Goal: Transaction & Acquisition: Purchase product/service

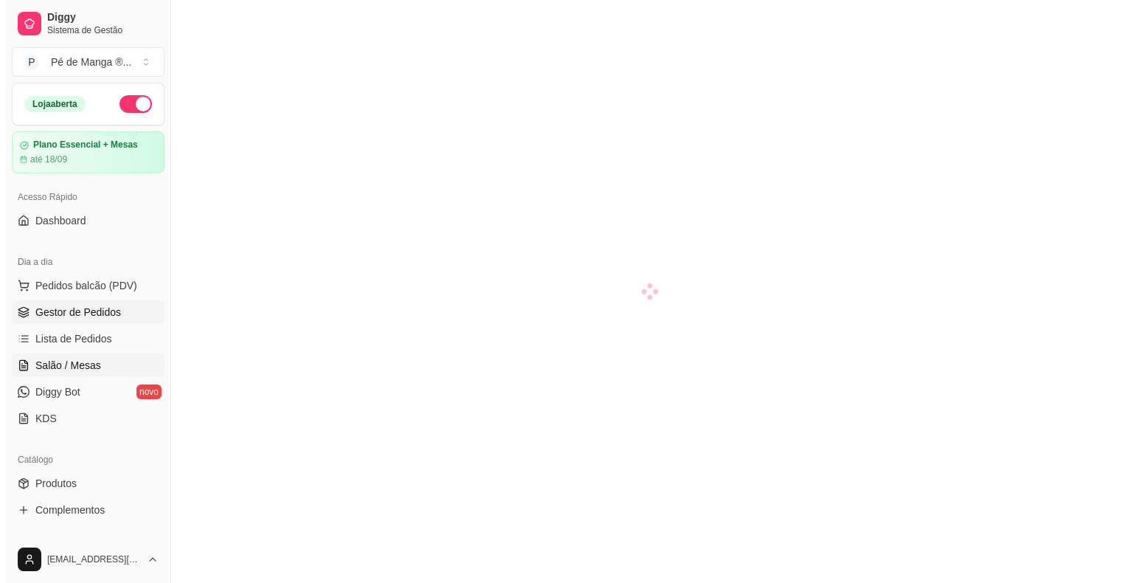
scroll to position [35, 0]
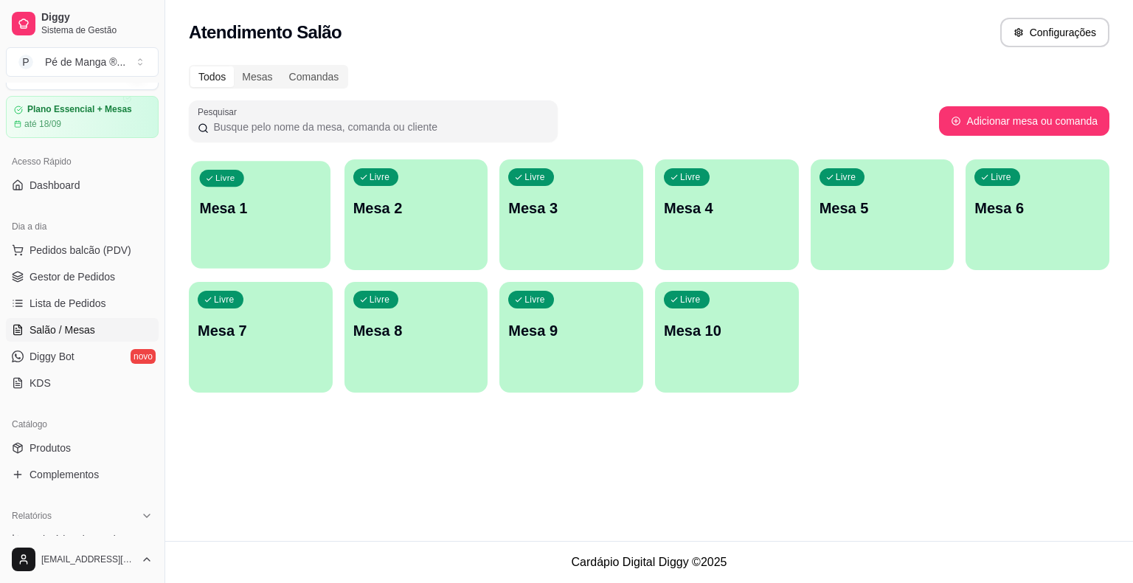
click at [210, 201] on p "Mesa 1" at bounding box center [261, 208] width 122 height 20
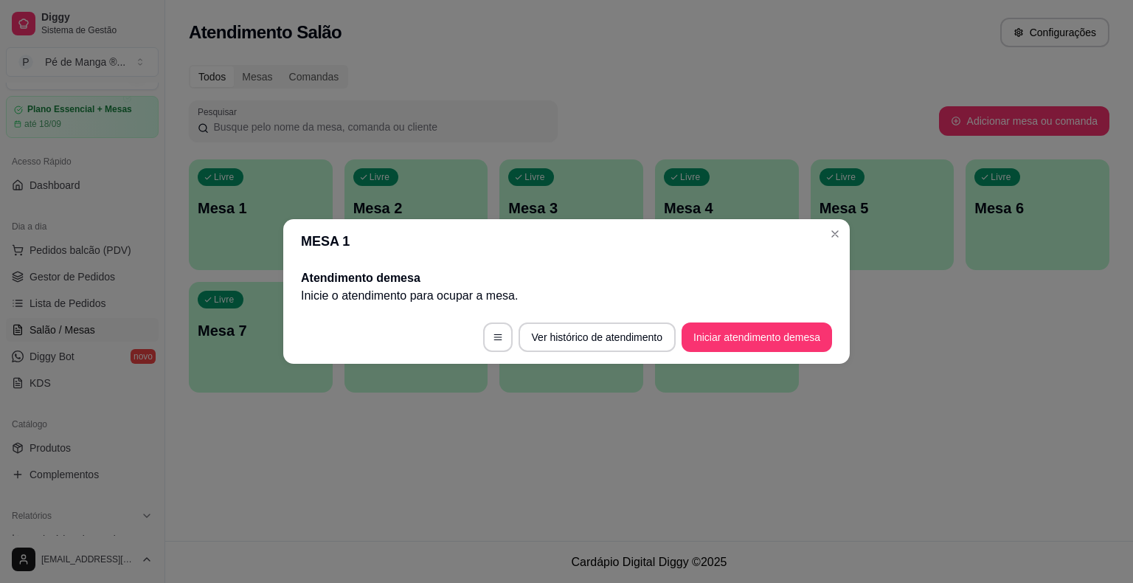
click at [737, 314] on footer "Ver histórico de atendimento Iniciar atendimento de mesa" at bounding box center [566, 336] width 566 height 53
click at [729, 335] on button "Iniciar atendimento de mesa" at bounding box center [756, 336] width 150 height 29
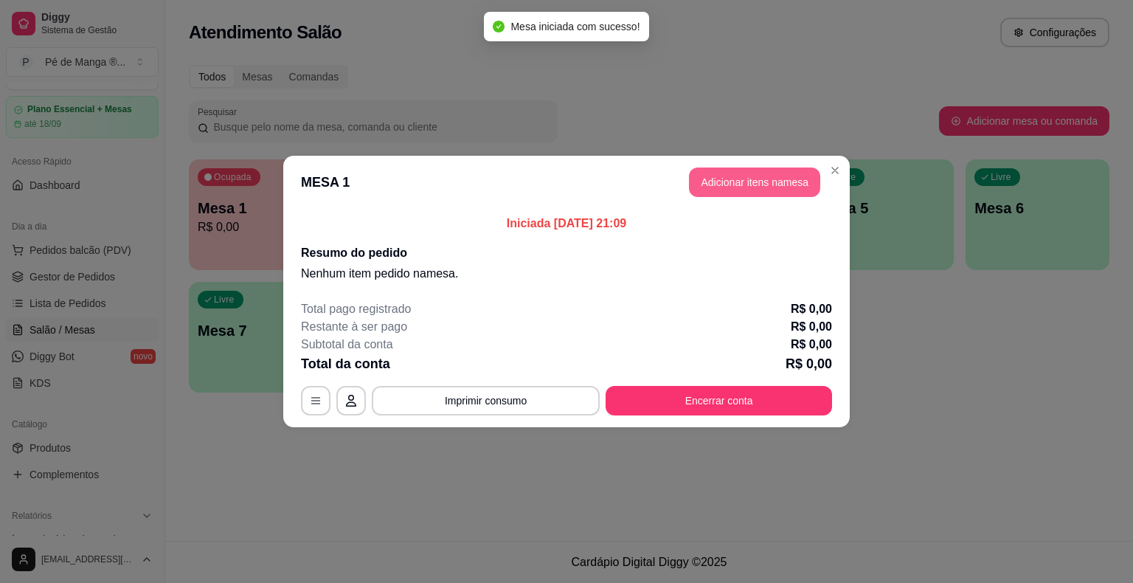
click at [752, 190] on button "Adicionar itens na mesa" at bounding box center [754, 181] width 131 height 29
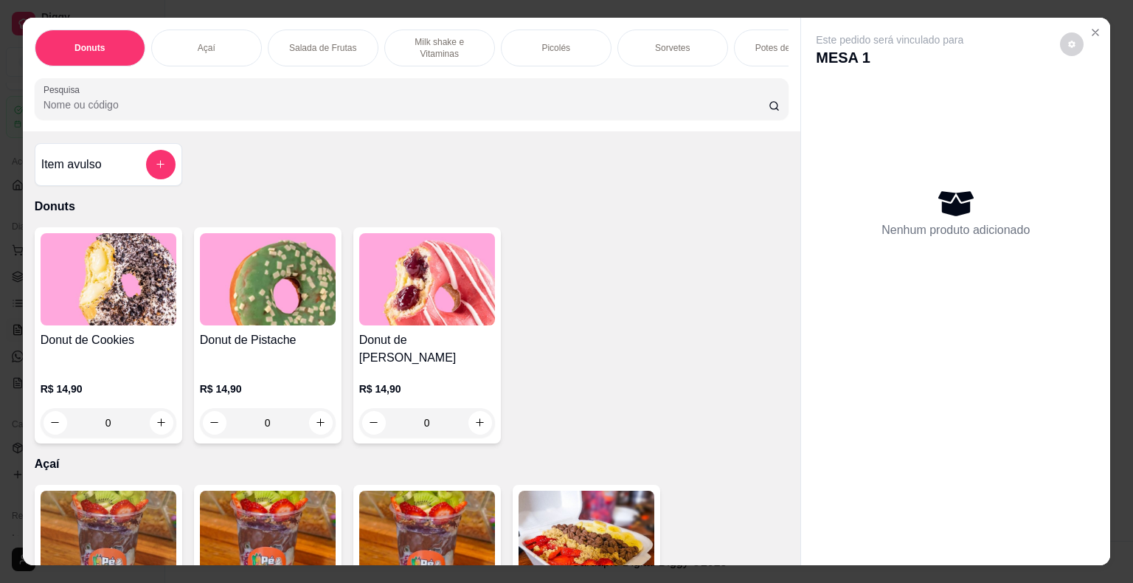
click at [574, 49] on div "Picolés" at bounding box center [556, 47] width 111 height 37
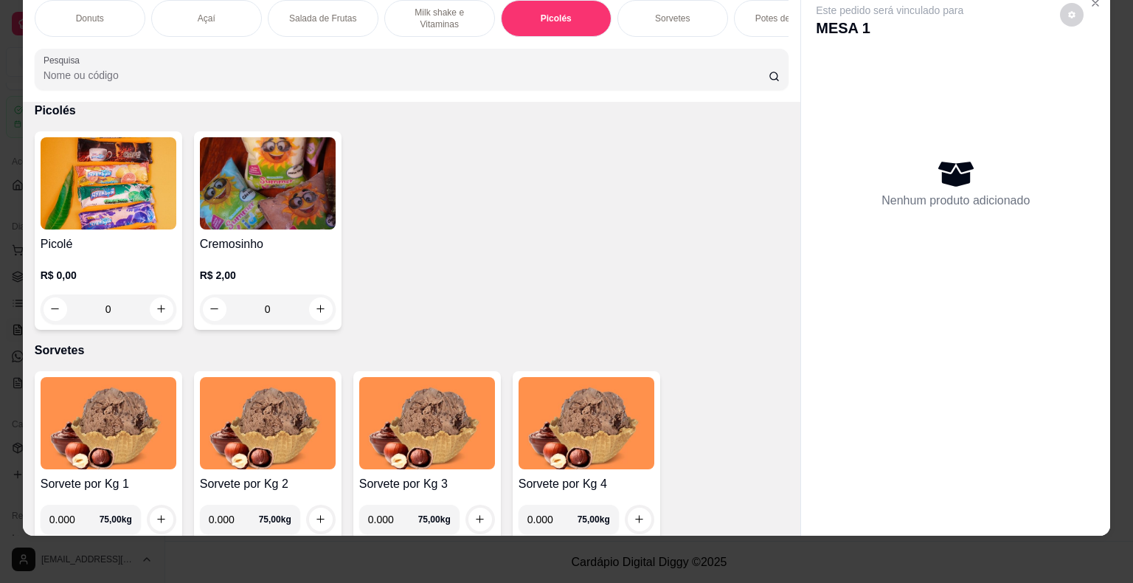
click at [170, 220] on img at bounding box center [109, 183] width 136 height 92
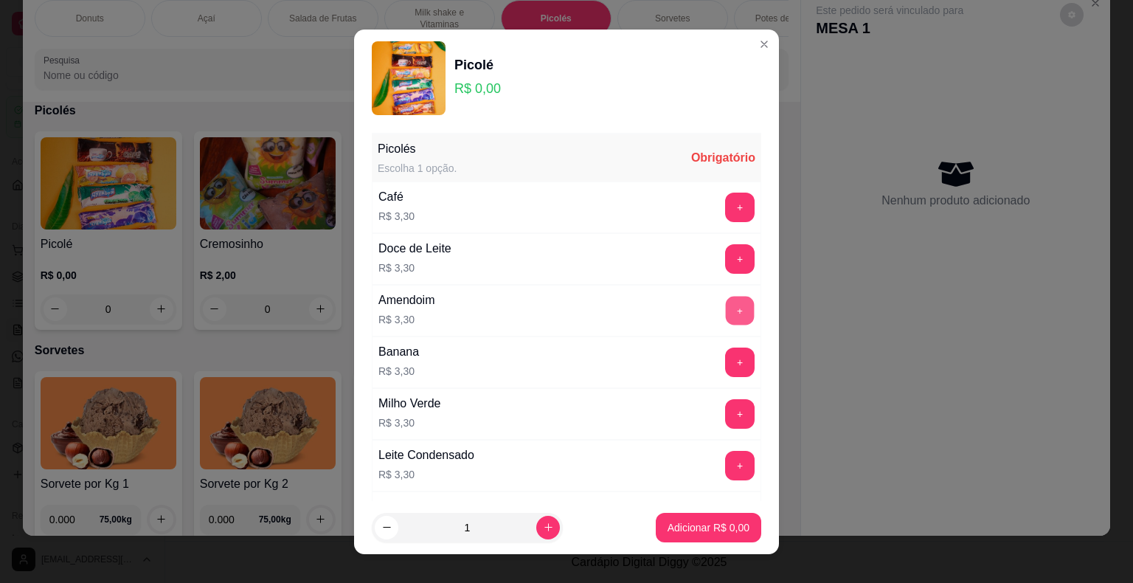
click at [726, 317] on button "+" at bounding box center [740, 310] width 29 height 29
click at [717, 529] on p "Adicionar R$ 3,30" at bounding box center [708, 527] width 80 height 14
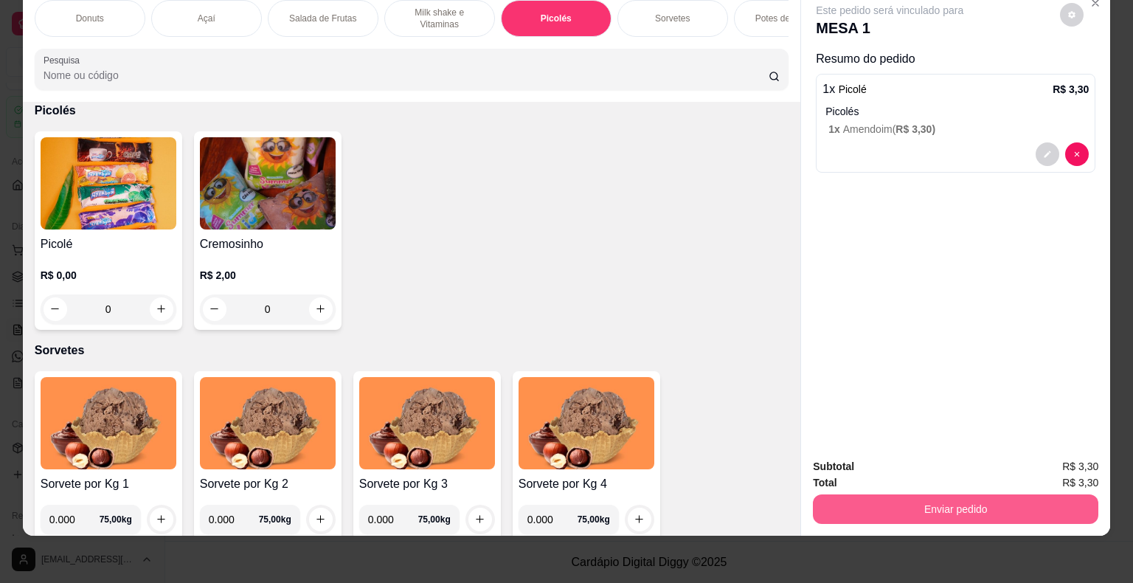
click at [829, 509] on button "Enviar pedido" at bounding box center [955, 508] width 285 height 29
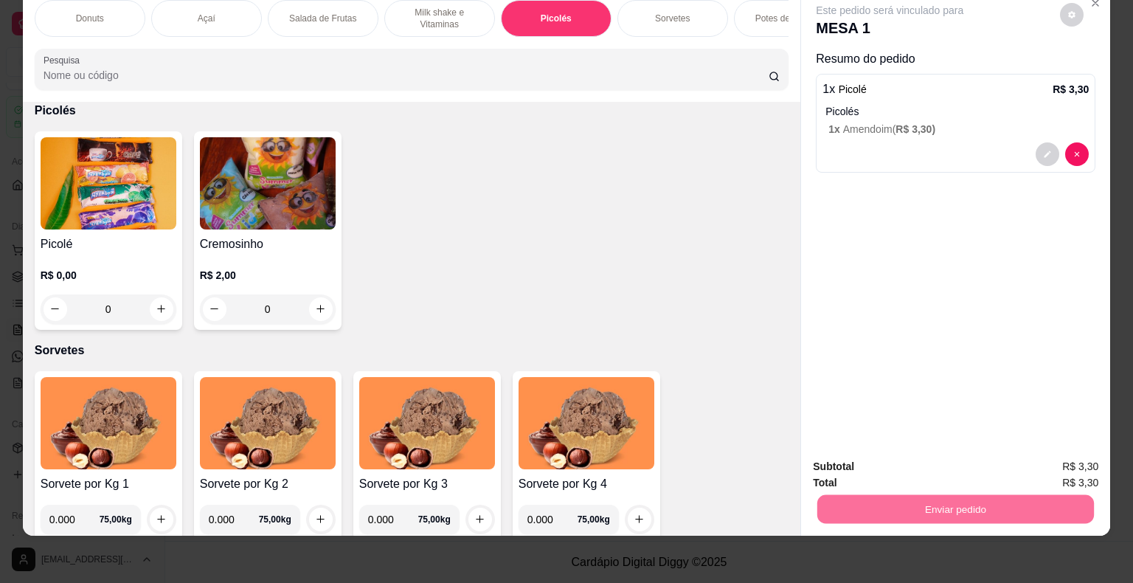
click at [905, 465] on button "Não registrar e enviar pedido" at bounding box center [906, 462] width 153 height 28
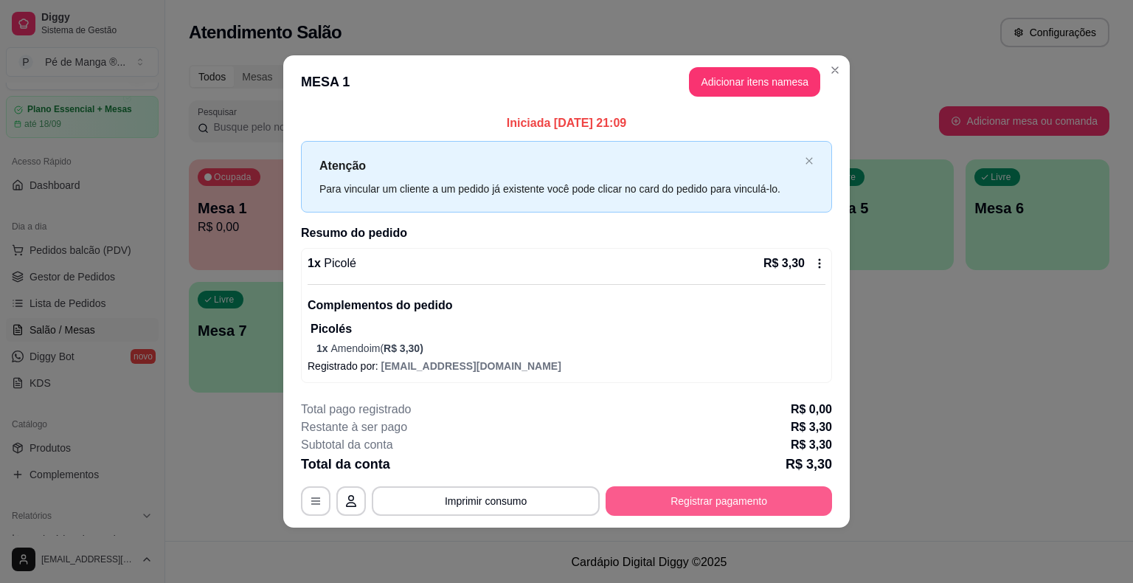
click at [740, 503] on button "Registrar pagamento" at bounding box center [718, 500] width 226 height 29
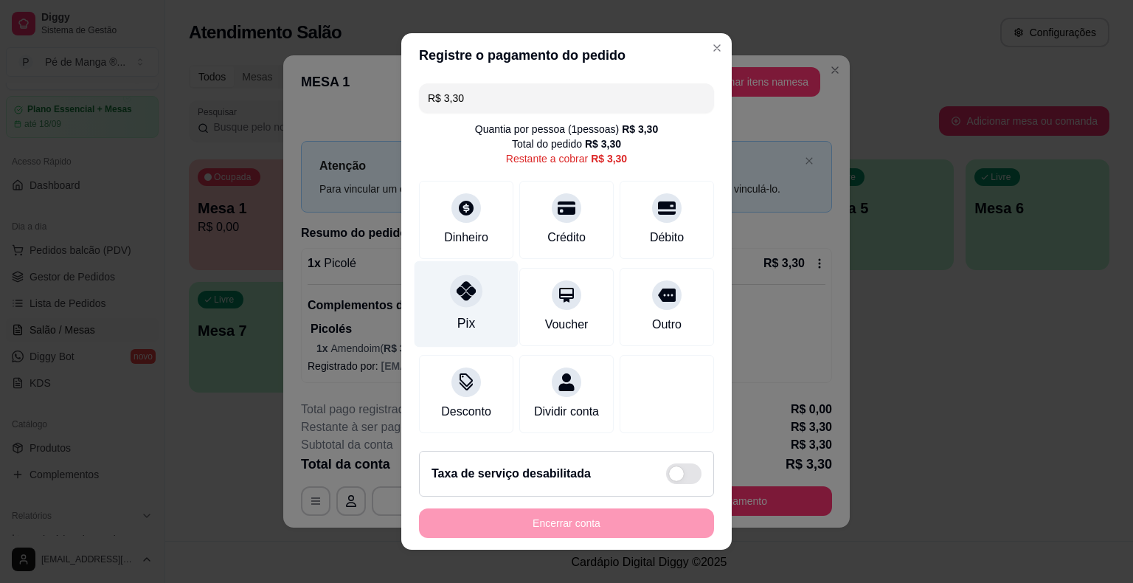
click at [463, 286] on icon at bounding box center [465, 290] width 19 height 19
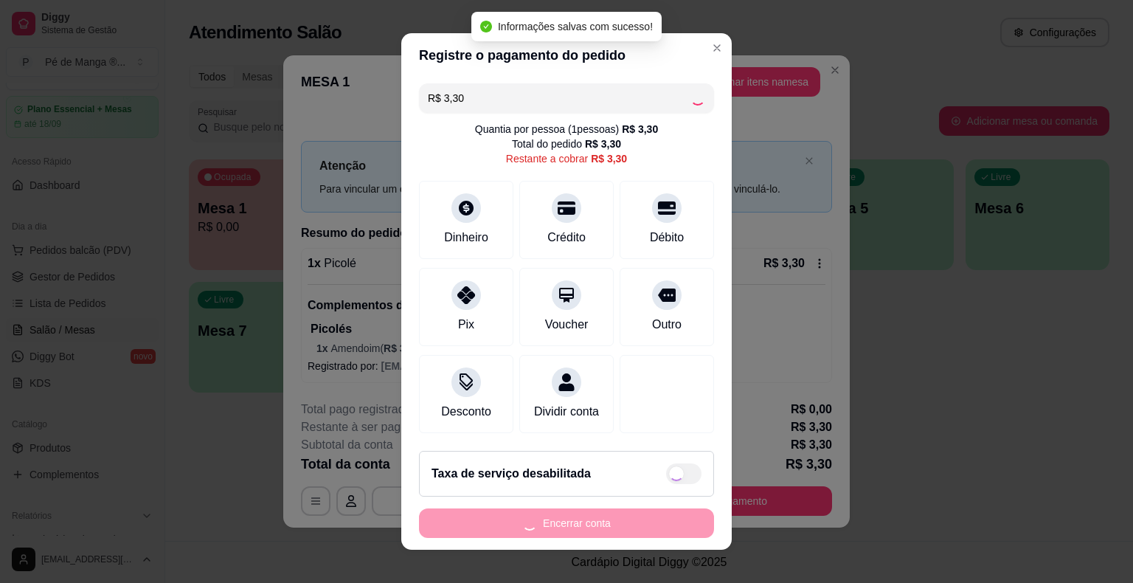
type input "R$ 0,00"
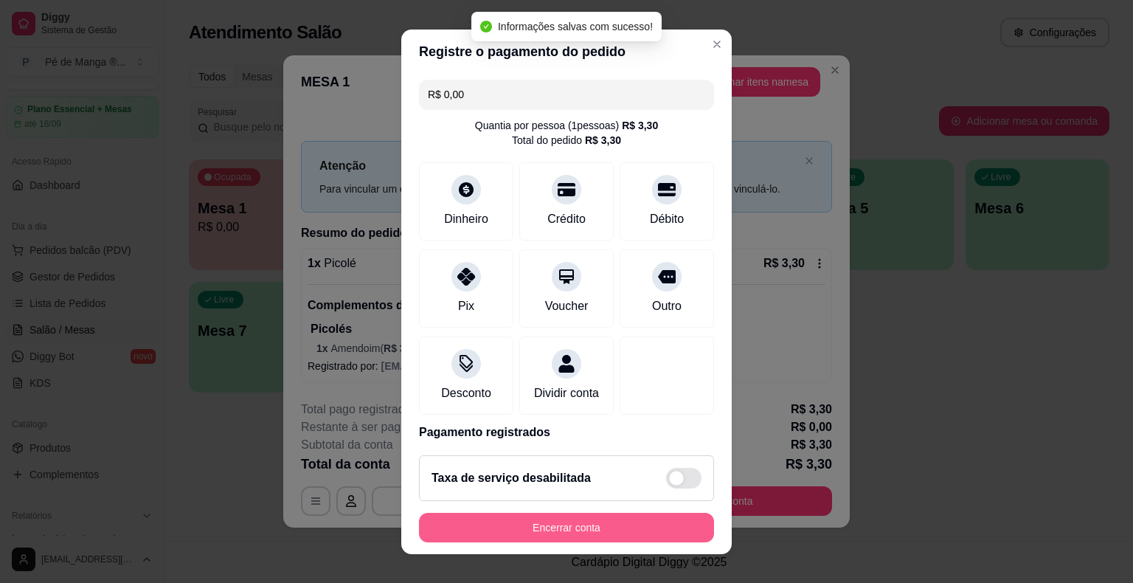
click at [602, 532] on button "Encerrar conta" at bounding box center [566, 527] width 295 height 29
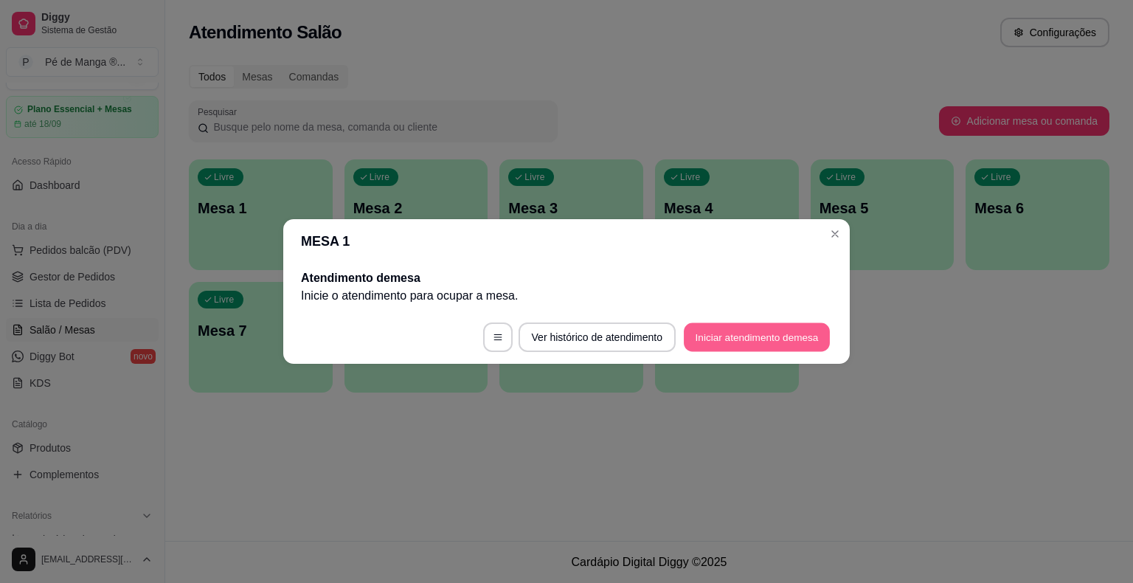
click at [705, 338] on button "Iniciar atendimento de mesa" at bounding box center [757, 337] width 146 height 29
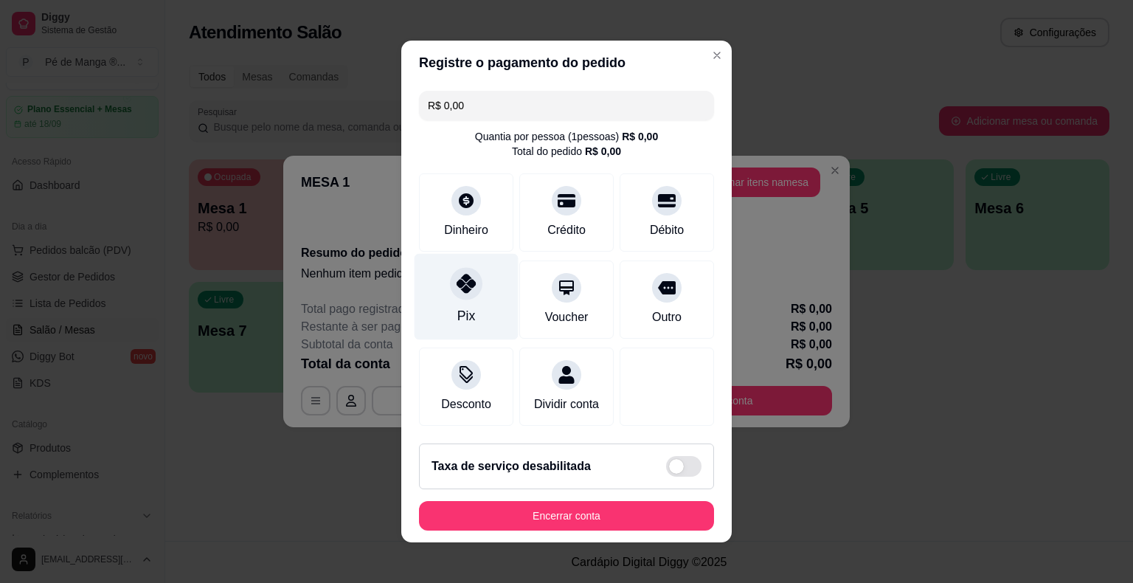
click at [457, 299] on div "Pix" at bounding box center [466, 297] width 104 height 86
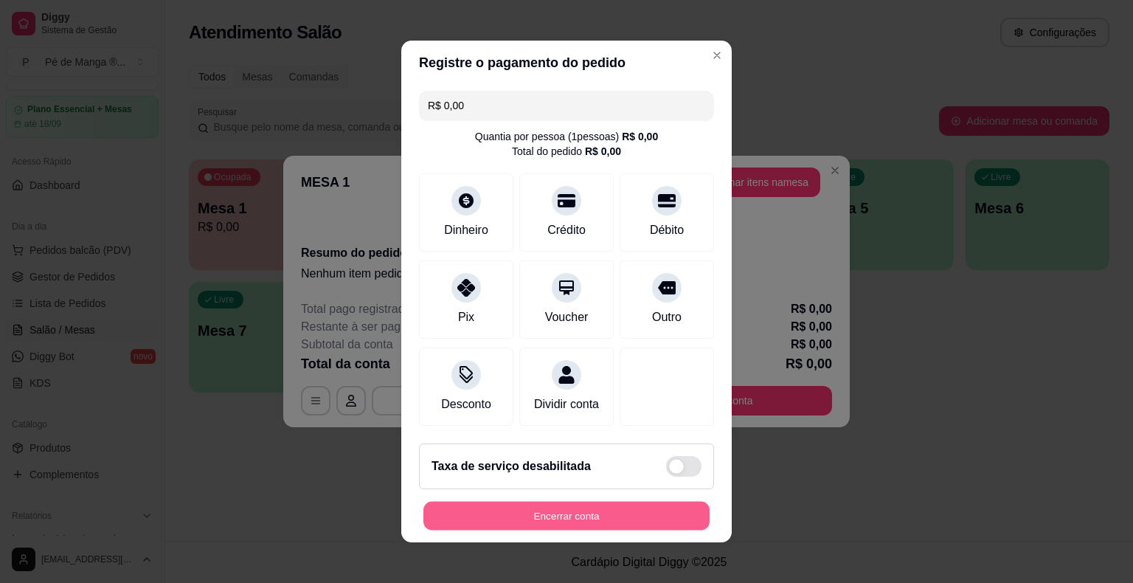
click at [580, 518] on button "Encerrar conta" at bounding box center [566, 515] width 286 height 29
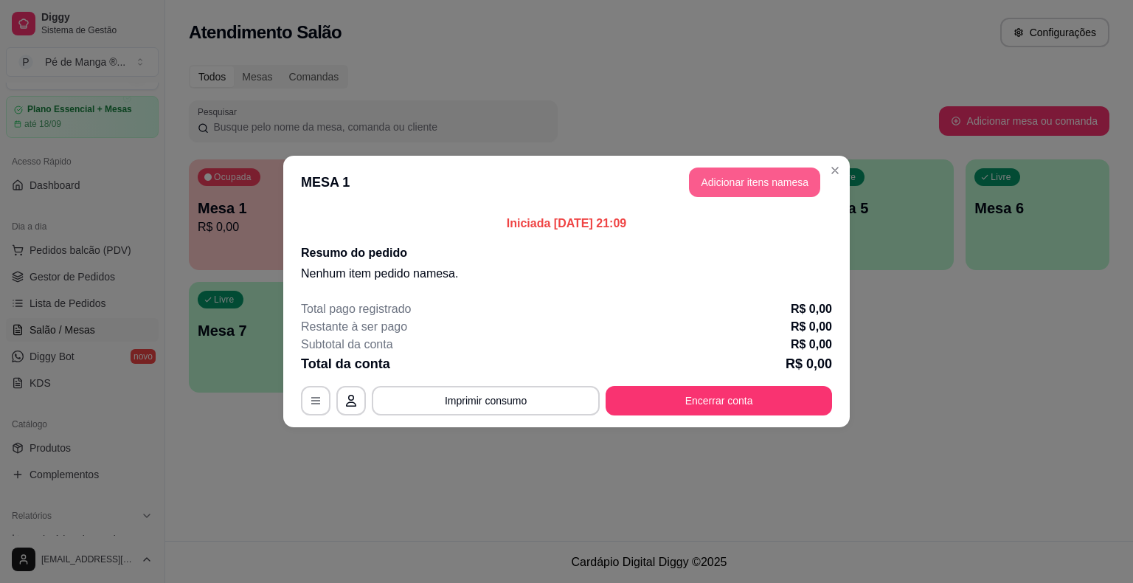
click at [736, 182] on button "Adicionar itens na mesa" at bounding box center [754, 181] width 131 height 29
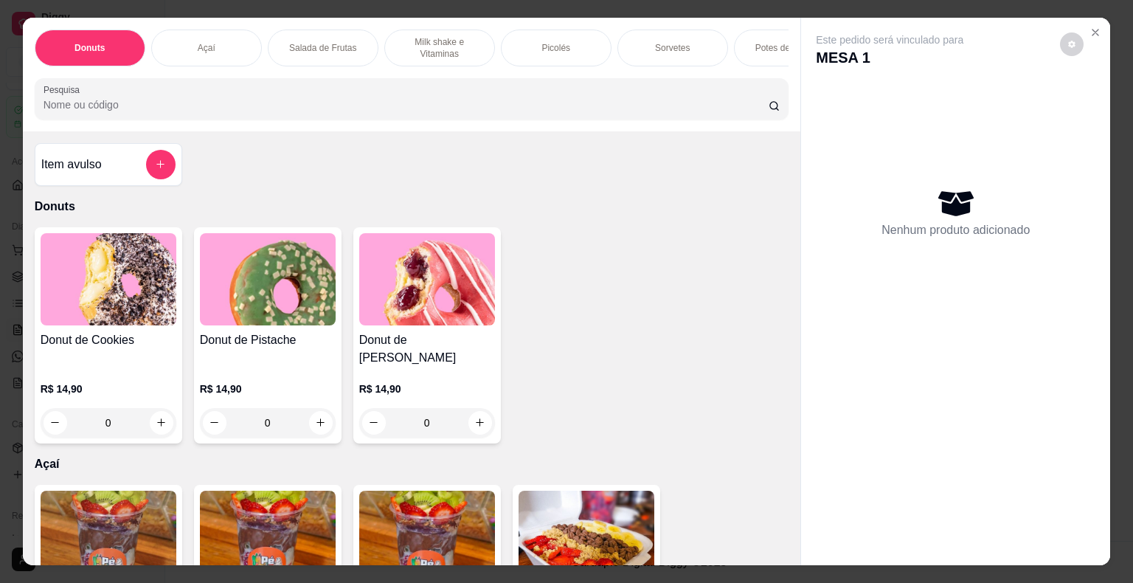
click at [580, 49] on div "Picolés" at bounding box center [556, 47] width 111 height 37
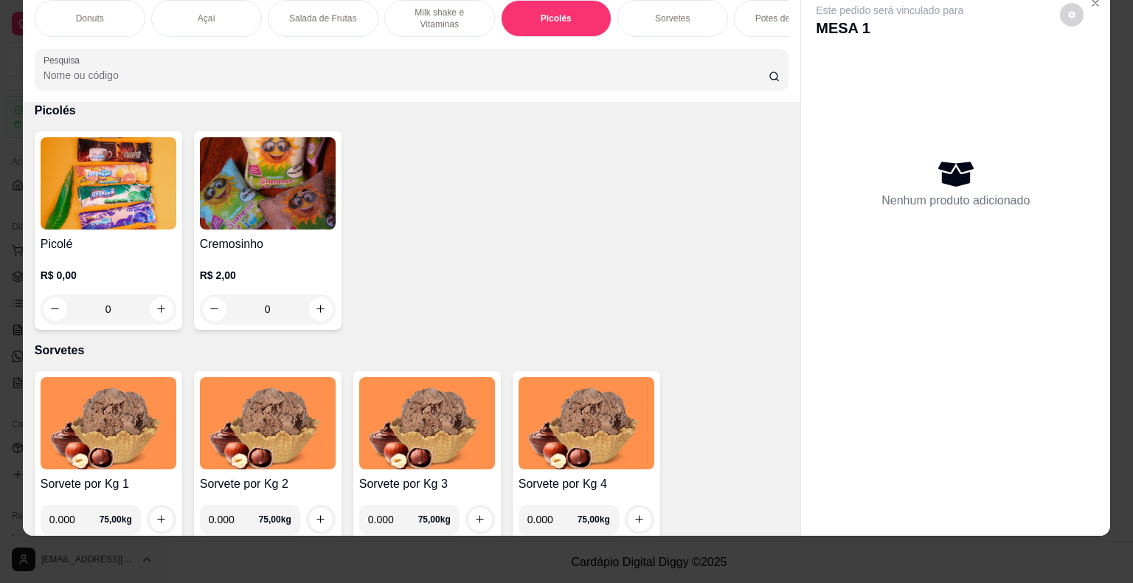
click at [96, 243] on h4 "Picolé" at bounding box center [109, 244] width 136 height 18
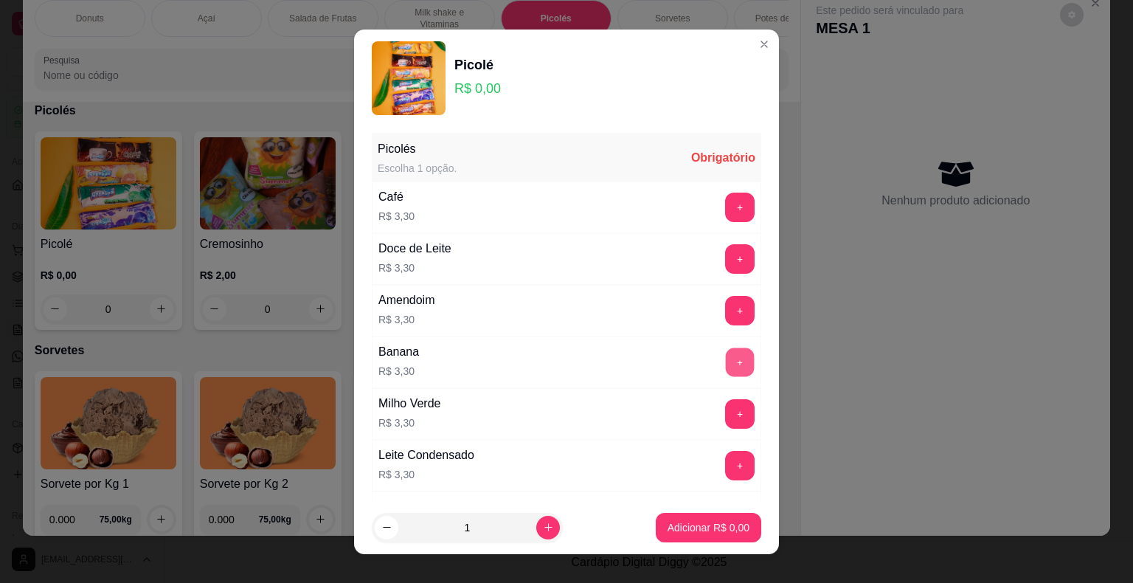
click at [726, 369] on button "+" at bounding box center [740, 361] width 29 height 29
click at [698, 525] on p "Adicionar R$ 3,30" at bounding box center [708, 527] width 80 height 14
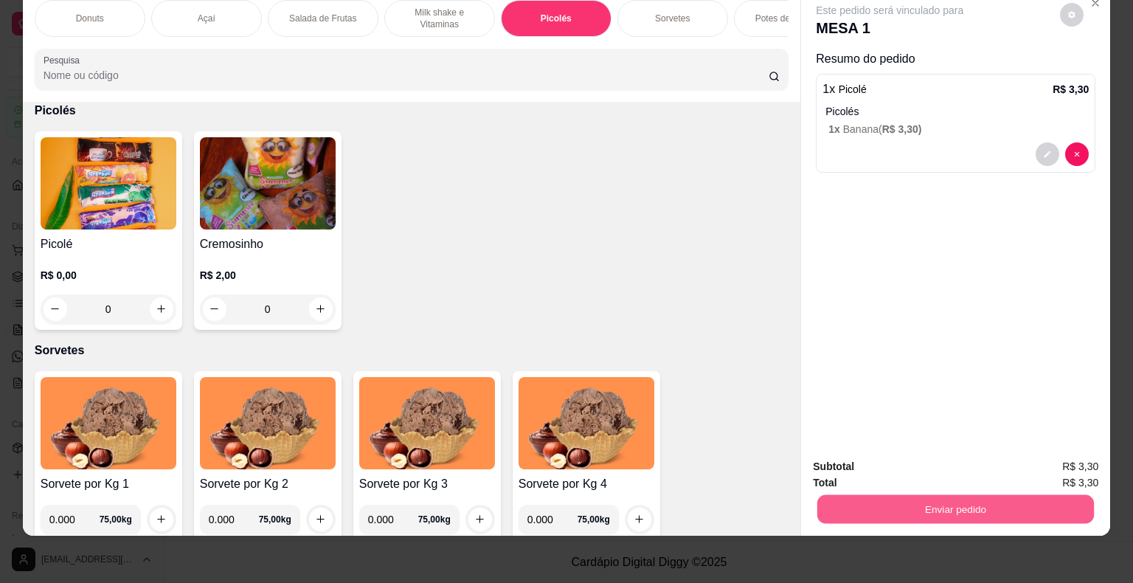
click at [855, 497] on button "Enviar pedido" at bounding box center [955, 509] width 277 height 29
click at [847, 448] on button "Não registrar e enviar pedido" at bounding box center [906, 462] width 153 height 28
click at [919, 505] on button "Enviar pedido" at bounding box center [955, 509] width 277 height 29
click at [920, 463] on button "Não registrar e enviar pedido" at bounding box center [906, 462] width 153 height 28
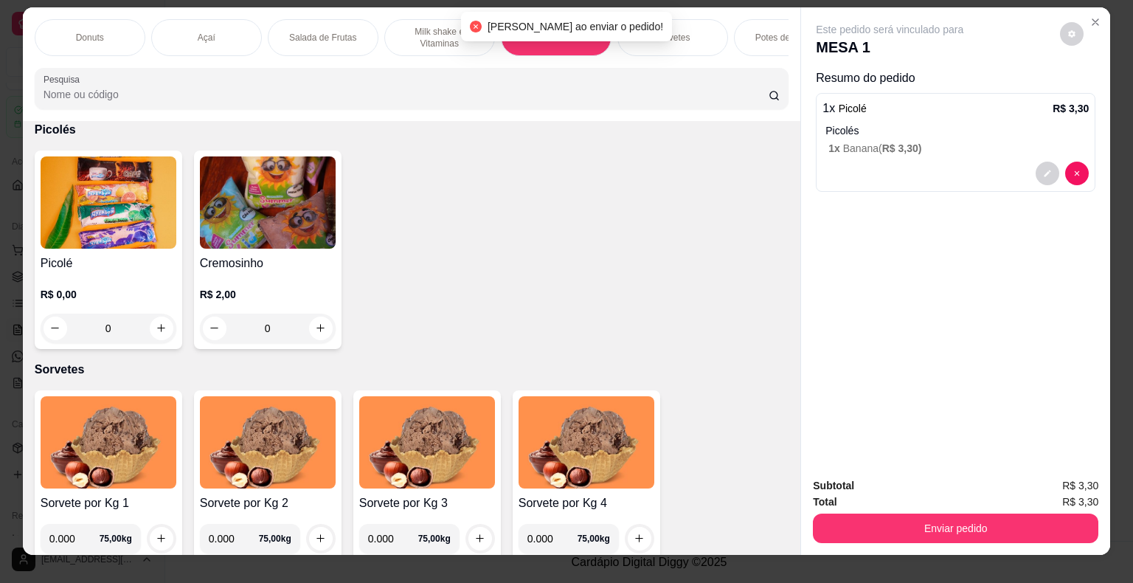
scroll to position [0, 0]
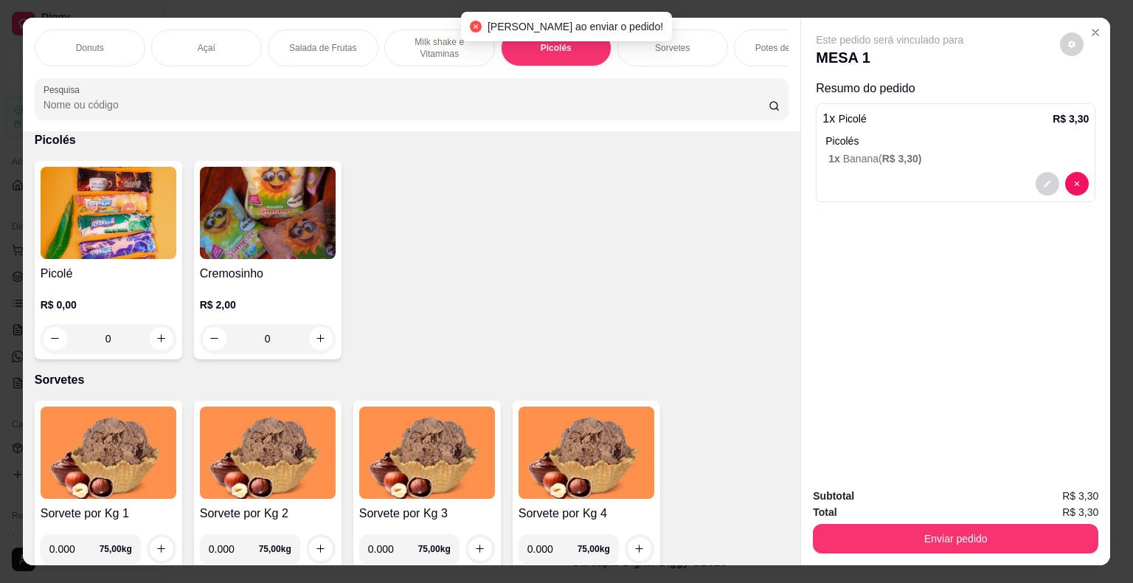
click at [1094, 18] on div "Este pedido será vinculado para MESA 1 Resumo do pedido 1 x Picolé R$ 3,30 Pico…" at bounding box center [955, 247] width 309 height 459
click at [1090, 29] on icon "Close" at bounding box center [1095, 33] width 12 height 12
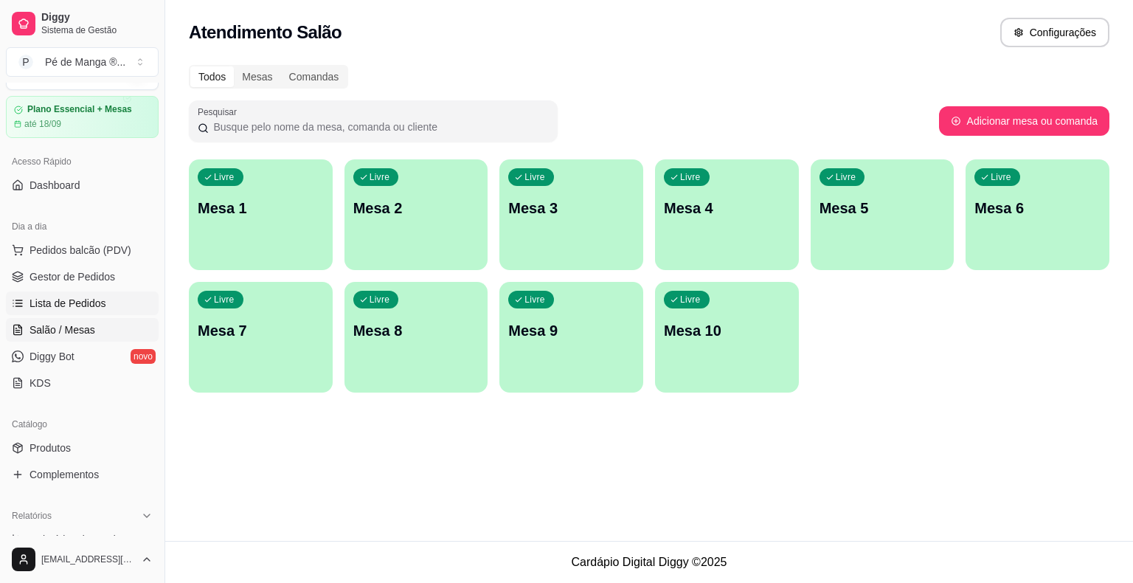
click at [106, 299] on link "Lista de Pedidos" at bounding box center [82, 303] width 153 height 24
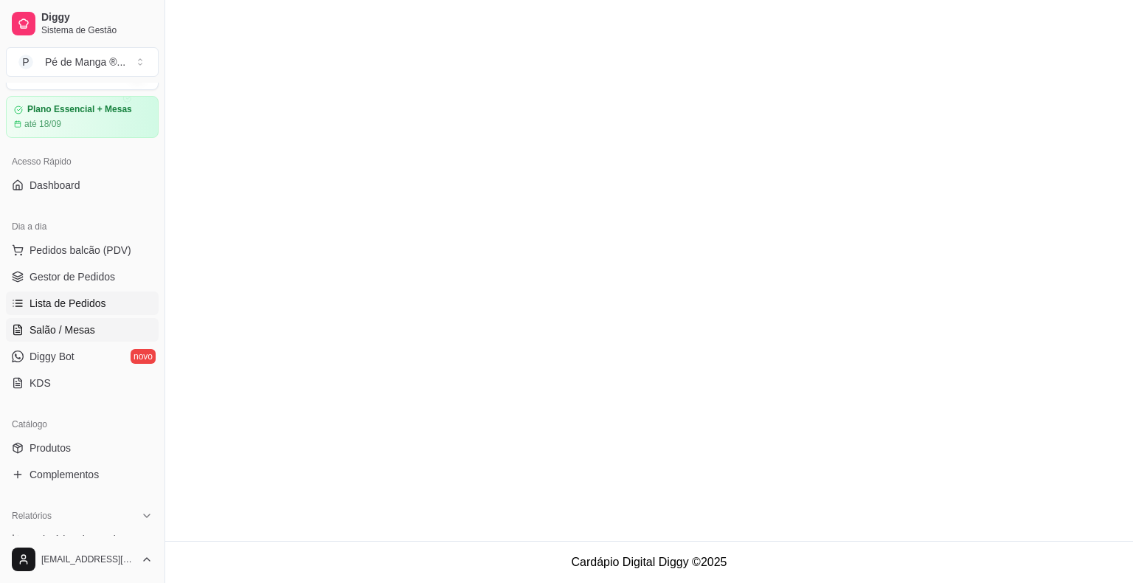
click at [114, 277] on link "Gestor de Pedidos" at bounding box center [82, 277] width 153 height 24
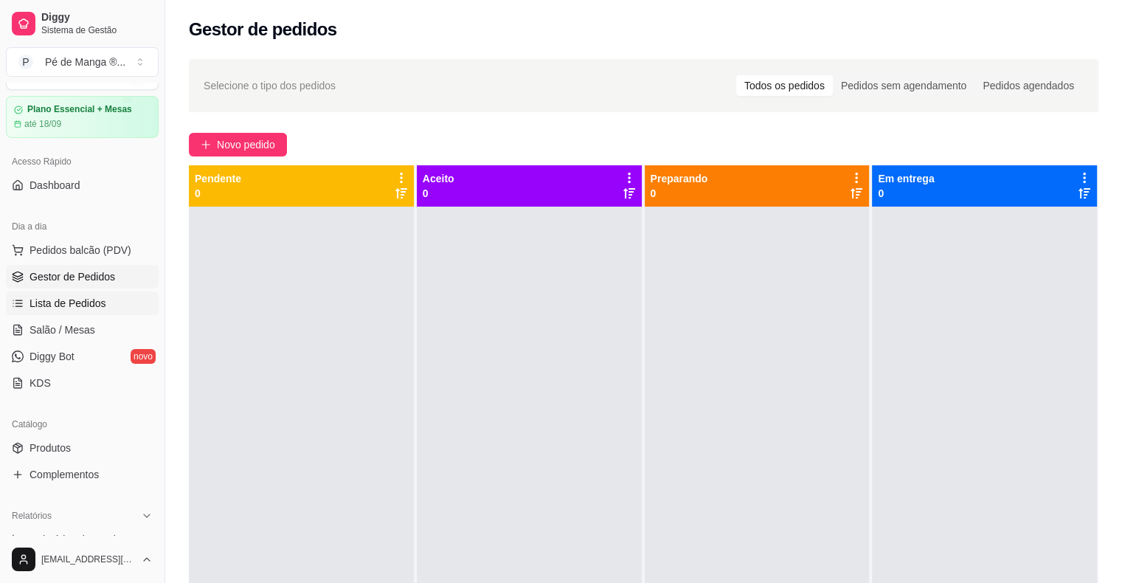
click at [88, 311] on link "Lista de Pedidos" at bounding box center [82, 303] width 153 height 24
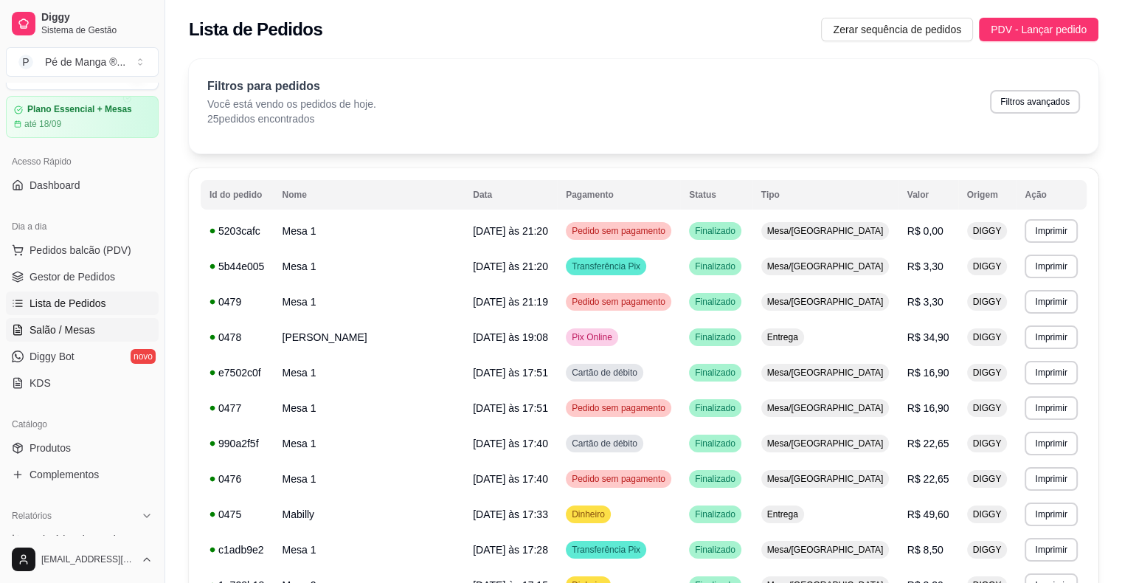
click at [93, 327] on link "Salão / Mesas" at bounding box center [82, 330] width 153 height 24
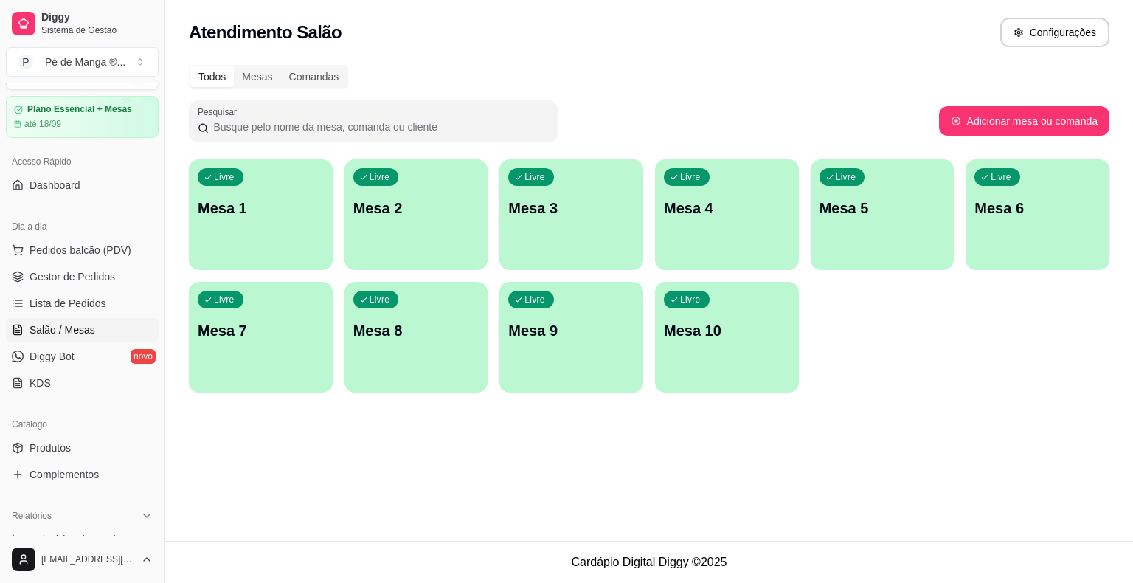
click at [322, 218] on div "Livre Mesa 1" at bounding box center [261, 205] width 144 height 93
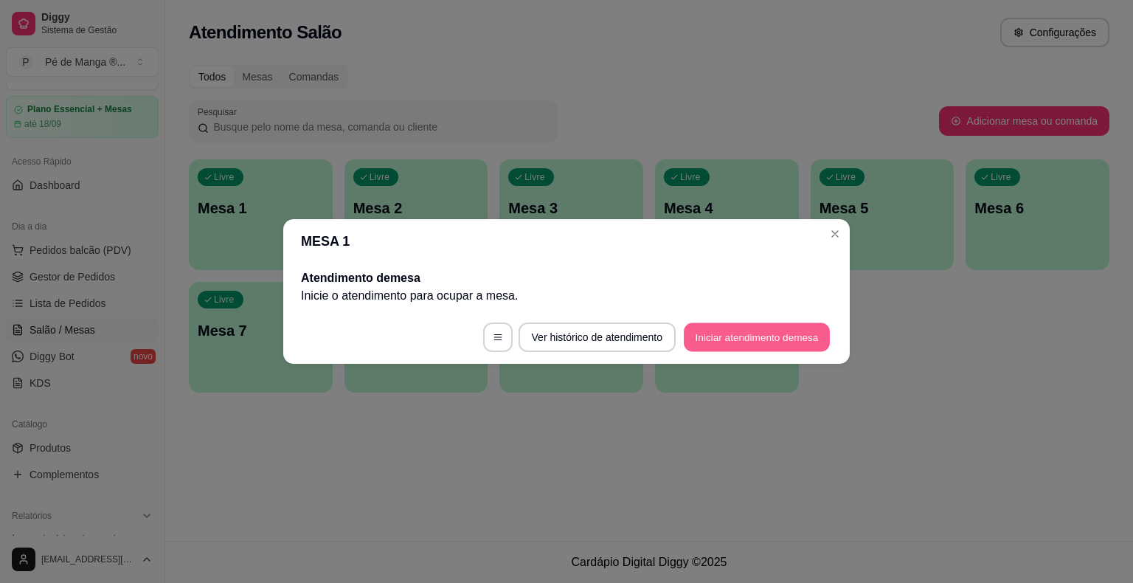
click at [737, 336] on button "Iniciar atendimento de mesa" at bounding box center [757, 337] width 146 height 29
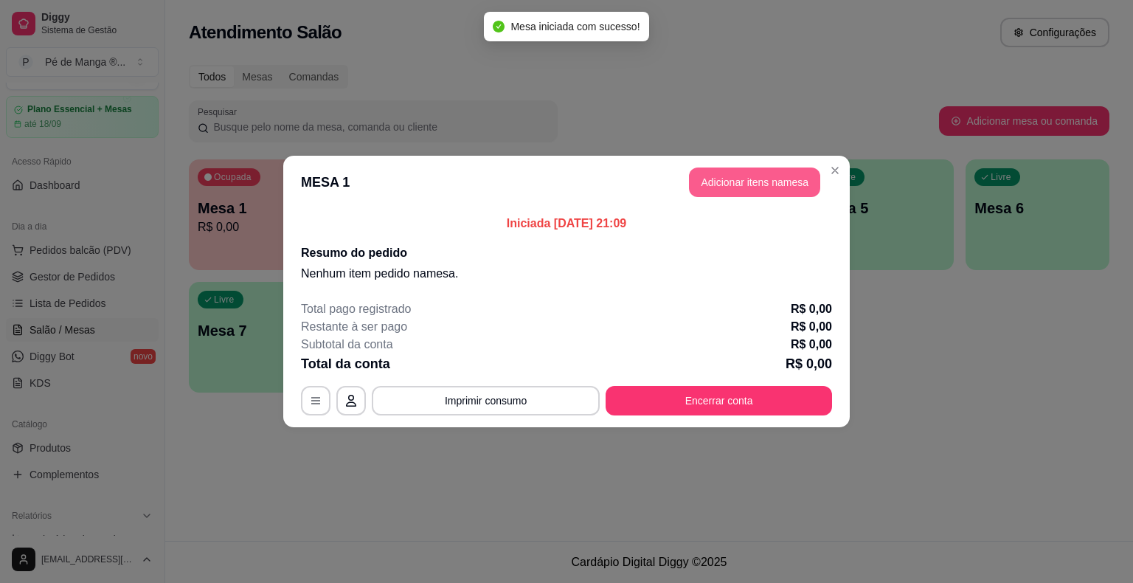
click at [786, 172] on button "Adicionar itens na mesa" at bounding box center [754, 181] width 131 height 29
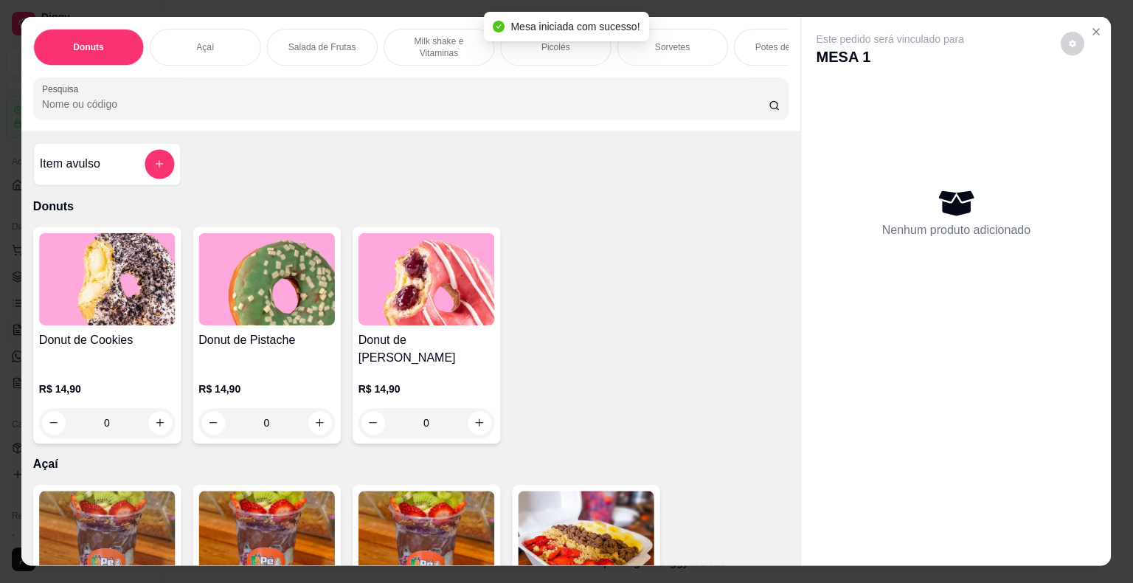
drag, startPoint x: 787, startPoint y: 171, endPoint x: 763, endPoint y: 186, distance: 27.8
click at [763, 186] on div "Item avulso Donuts Donut de Cookies R$ 14,90 0 Donut de Pistache R$ 14,90 0 Don…" at bounding box center [410, 348] width 779 height 435
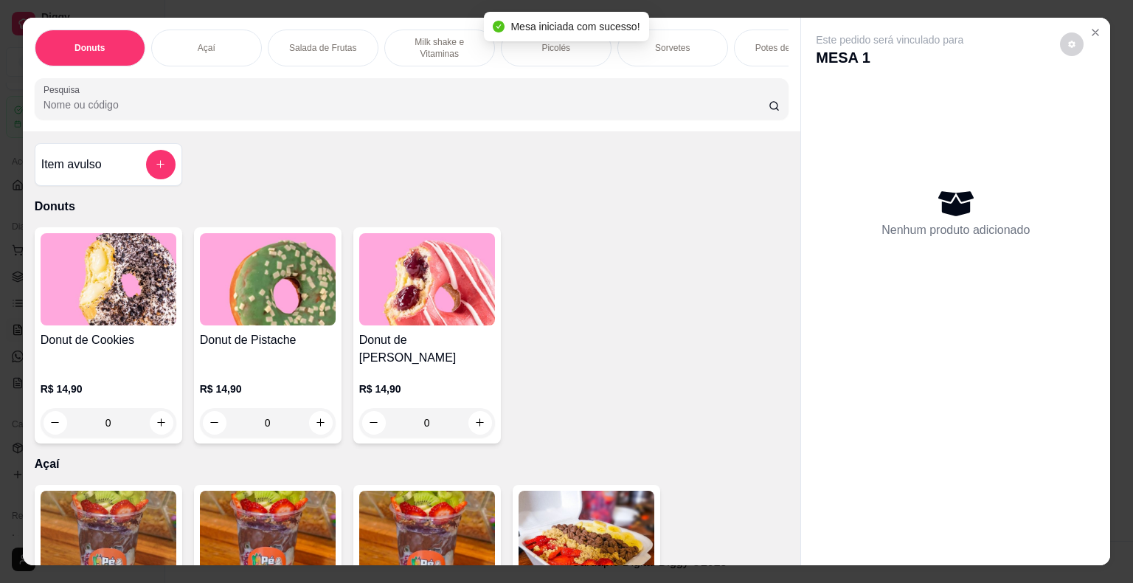
click at [560, 48] on div "Picolés" at bounding box center [556, 47] width 111 height 37
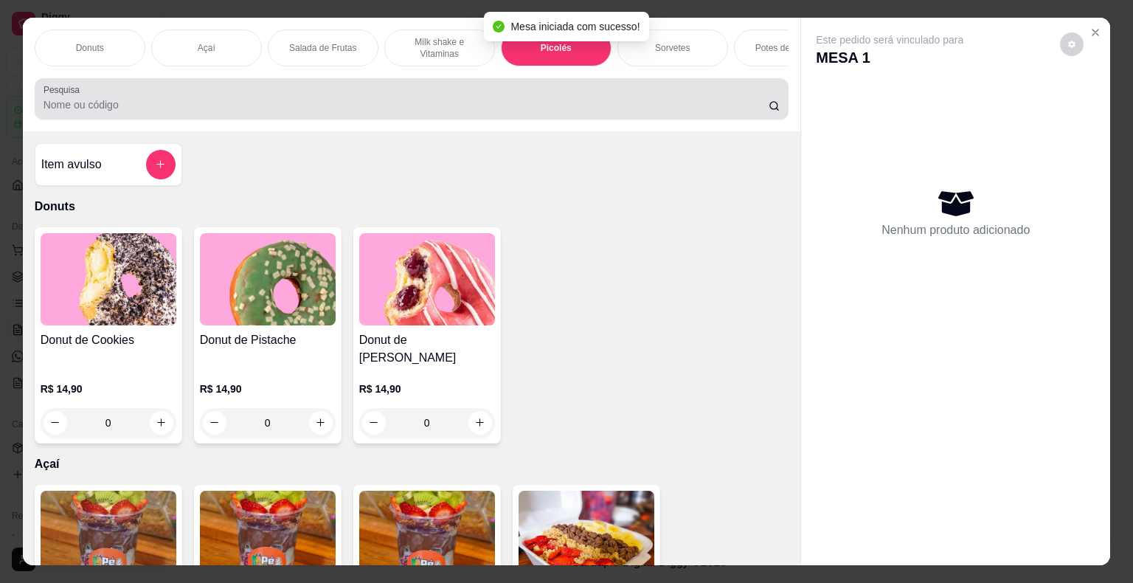
scroll to position [35, 0]
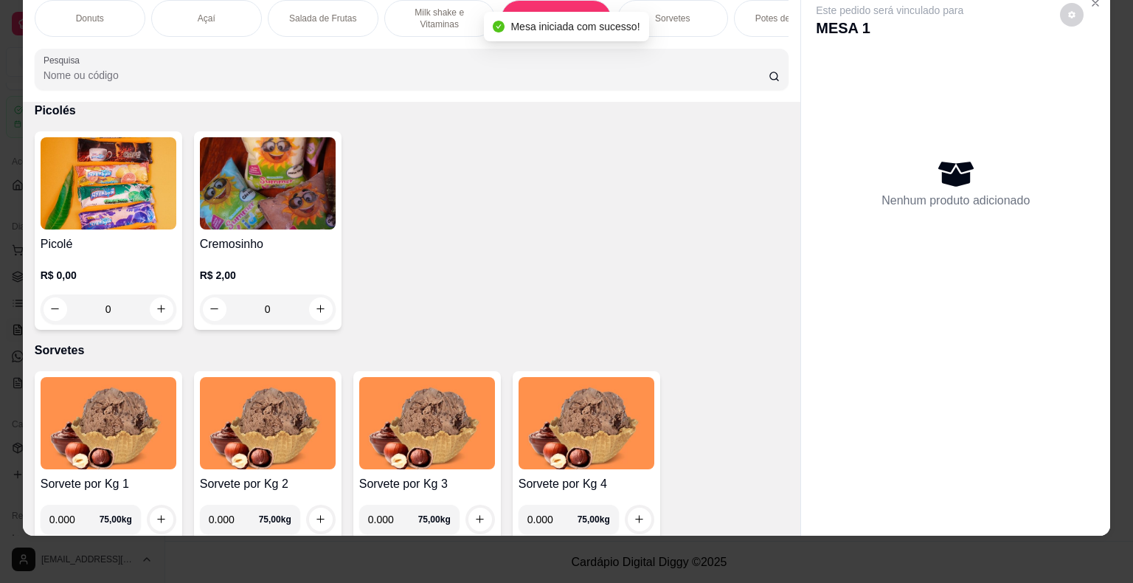
click at [109, 268] on p "R$ 0,00" at bounding box center [109, 275] width 136 height 15
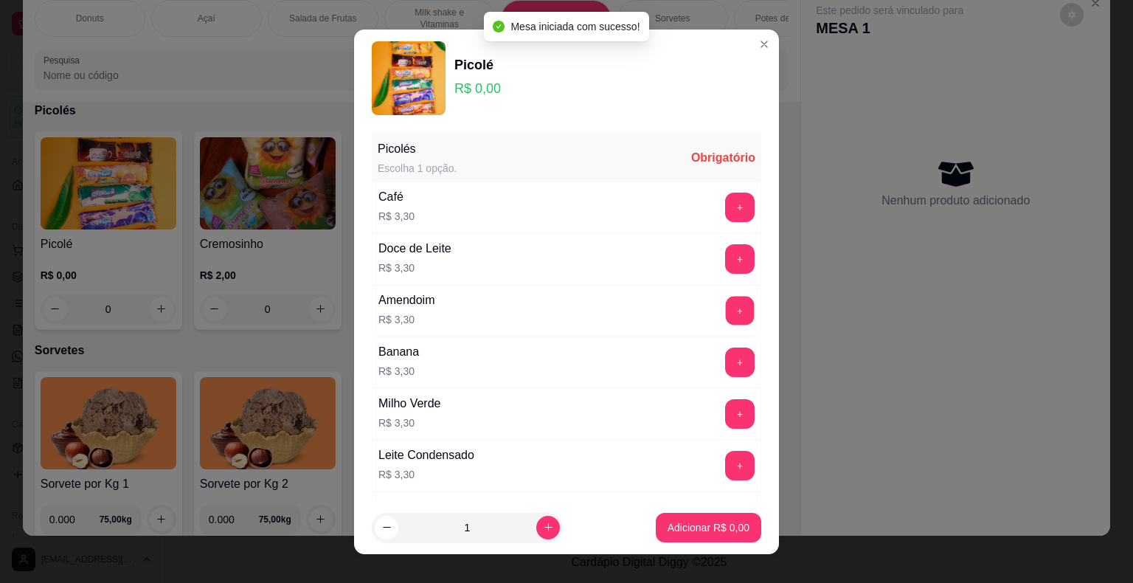
click at [719, 310] on div "+" at bounding box center [739, 310] width 41 height 29
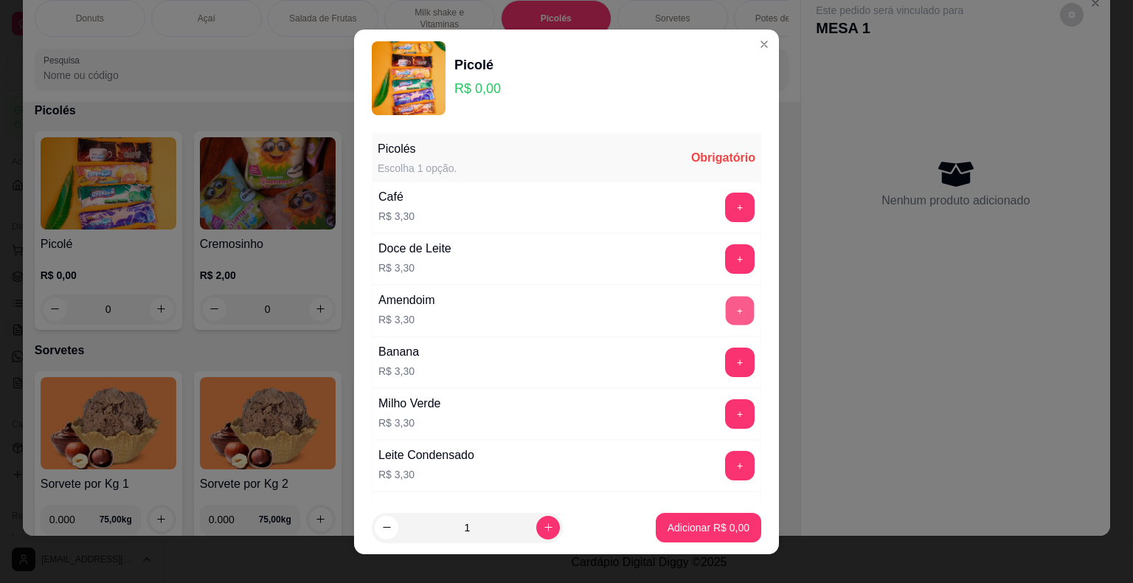
click at [726, 313] on button "+" at bounding box center [740, 310] width 29 height 29
click at [667, 533] on p "Adicionar R$ 3,30" at bounding box center [708, 527] width 82 height 15
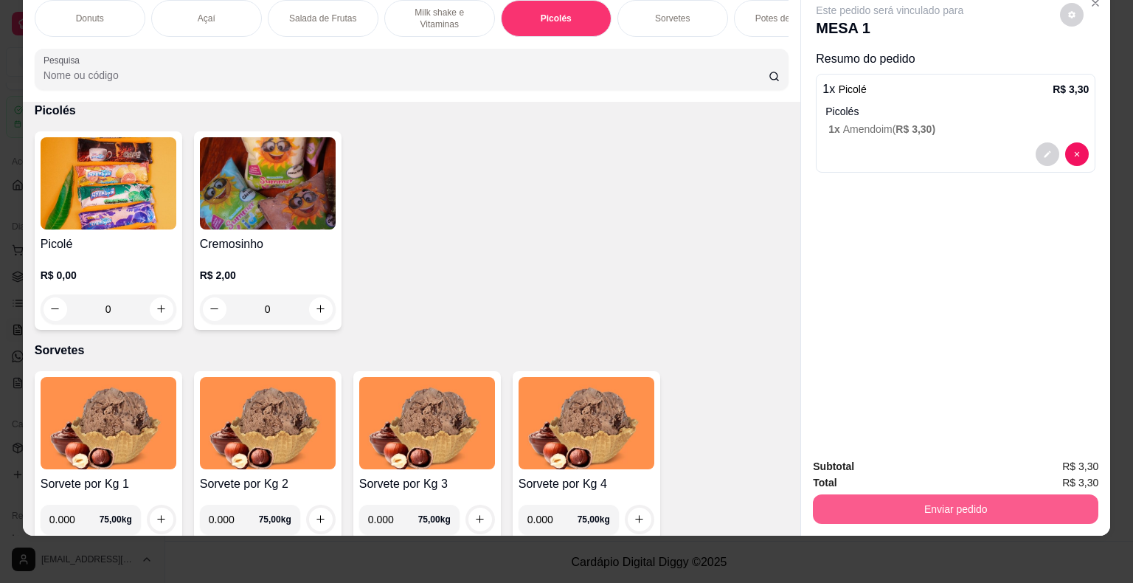
click at [844, 499] on button "Enviar pedido" at bounding box center [955, 508] width 285 height 29
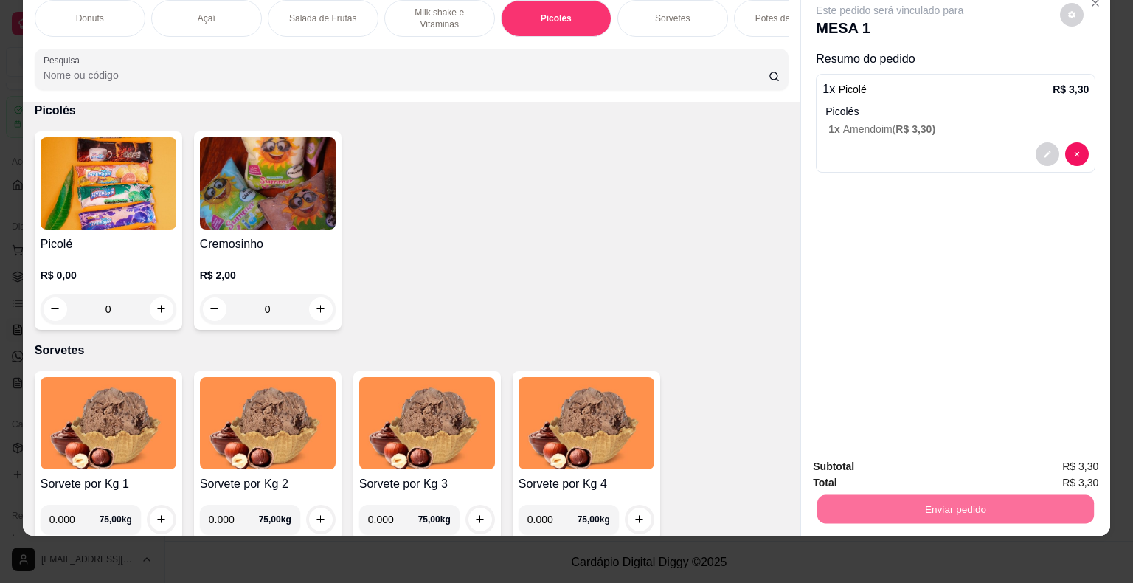
click at [856, 453] on button "Não registrar e enviar pedido" at bounding box center [906, 461] width 149 height 27
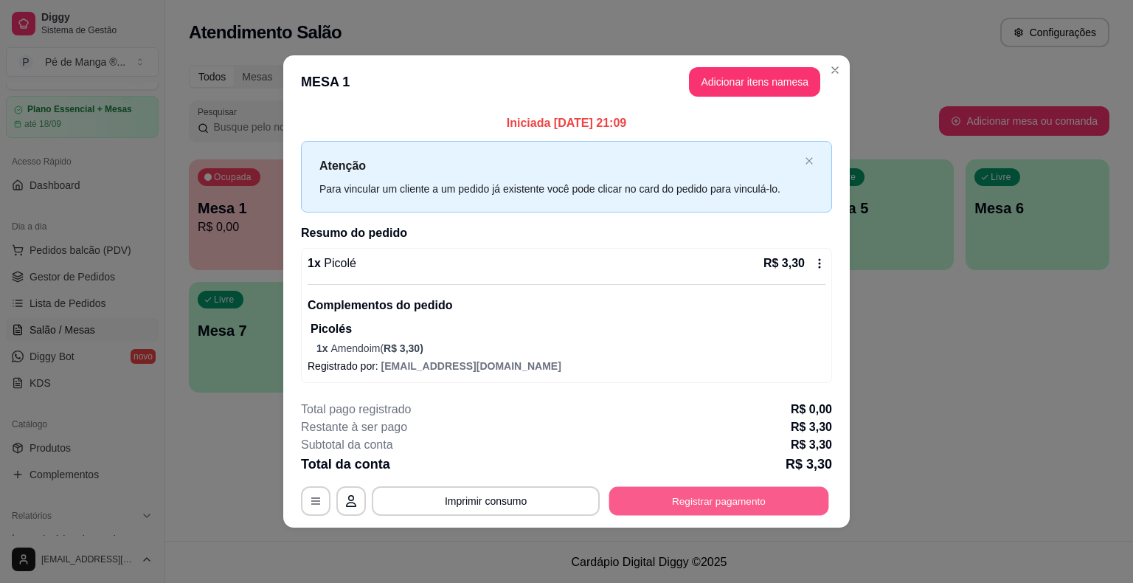
click at [743, 501] on button "Registrar pagamento" at bounding box center [719, 501] width 220 height 29
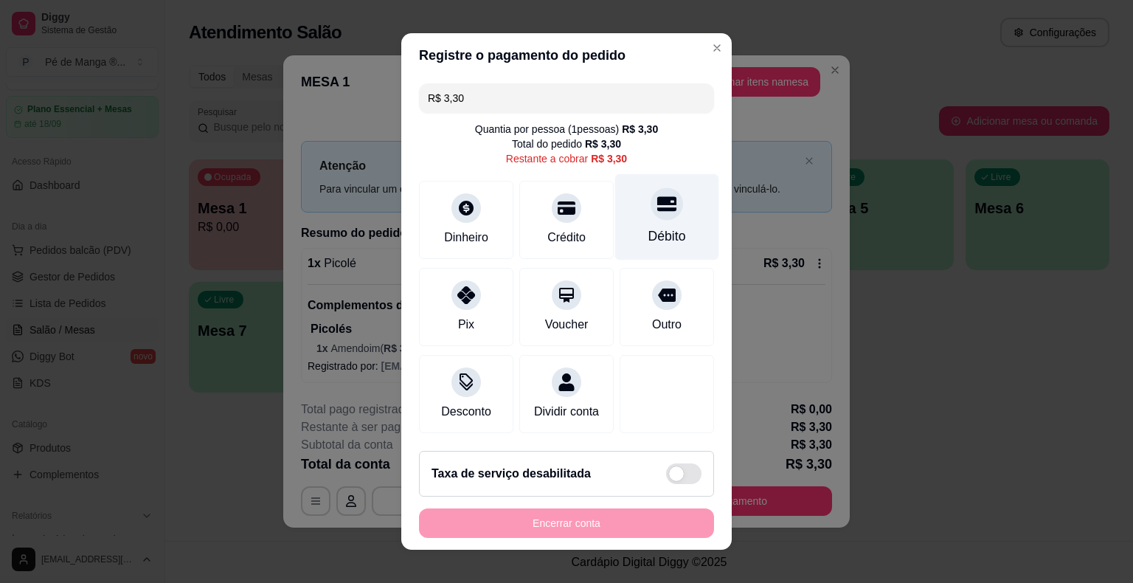
click at [656, 228] on div "Débito" at bounding box center [667, 217] width 104 height 86
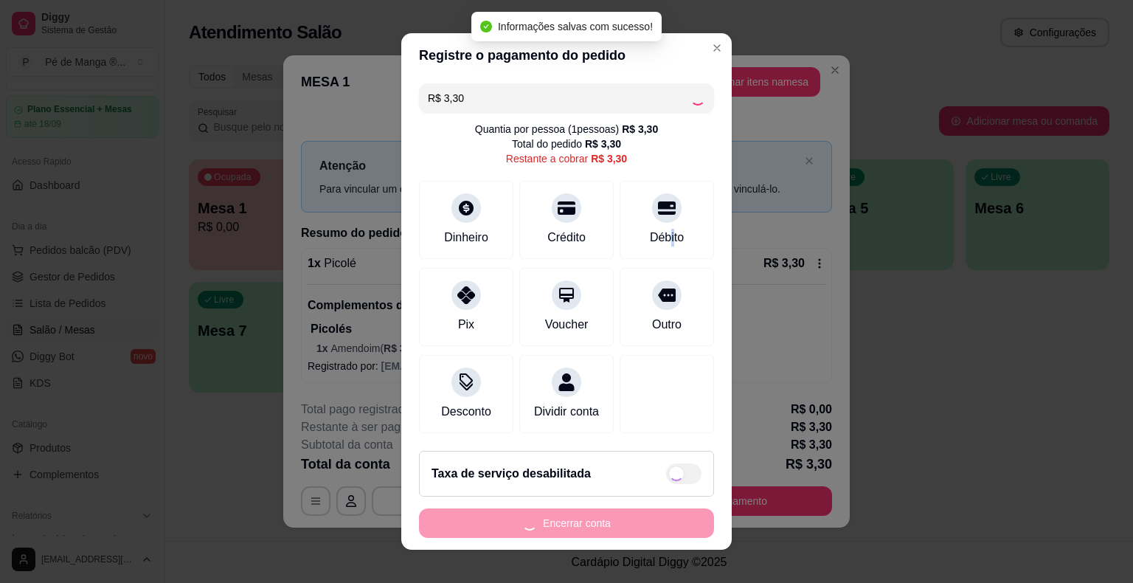
type input "R$ 0,00"
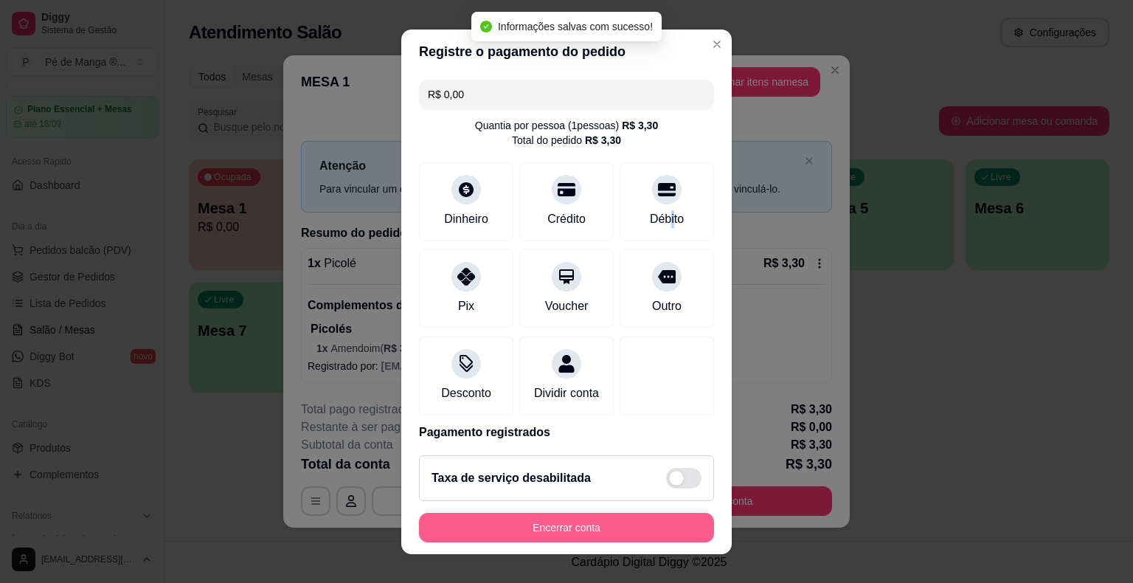
click at [628, 524] on button "Encerrar conta" at bounding box center [566, 527] width 295 height 29
